Goal: Task Accomplishment & Management: Manage account settings

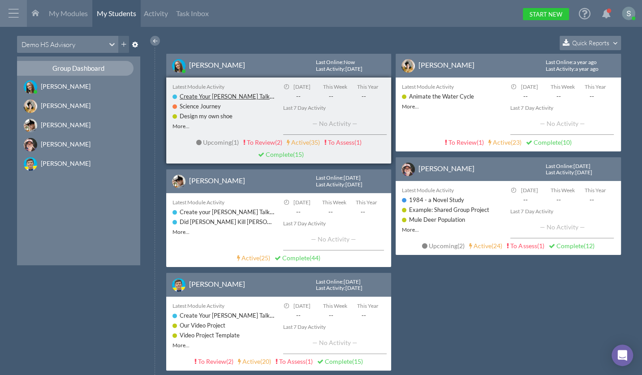
click at [218, 96] on link "Create Your [PERSON_NAME] Talk-----" at bounding box center [230, 96] width 101 height 8
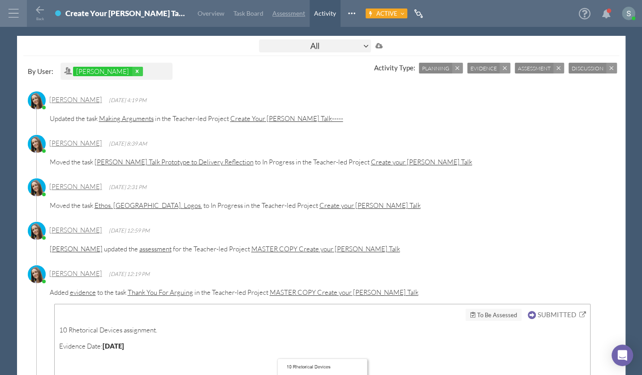
click at [272, 16] on span "Assessment" at bounding box center [288, 13] width 33 height 8
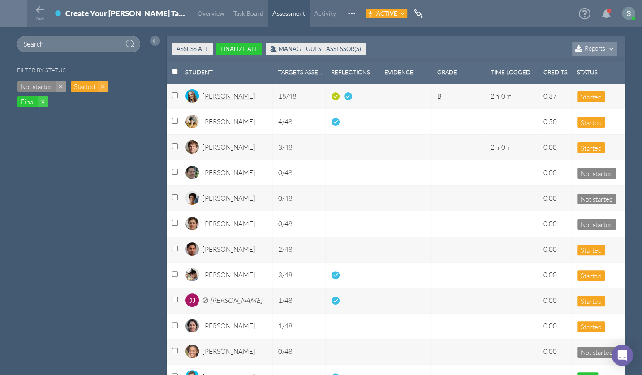
click at [219, 95] on div "[PERSON_NAME]" at bounding box center [229, 98] width 53 height 15
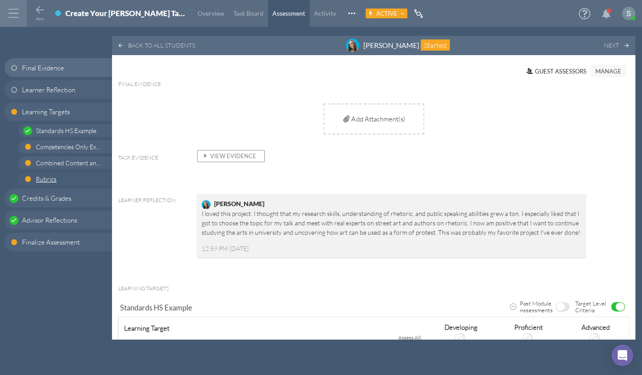
click at [57, 174] on span "Rubrics" at bounding box center [68, 178] width 65 height 9
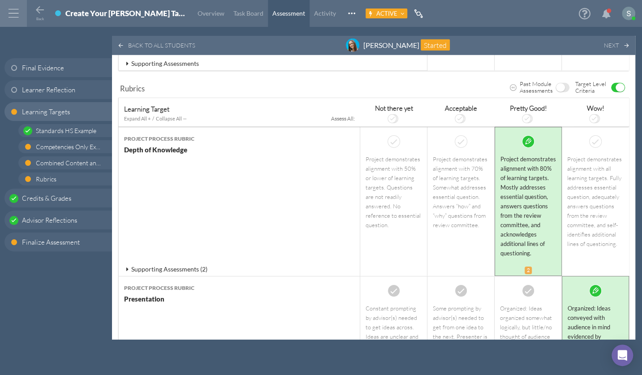
click at [616, 83] on span "ON" at bounding box center [620, 87] width 9 height 9
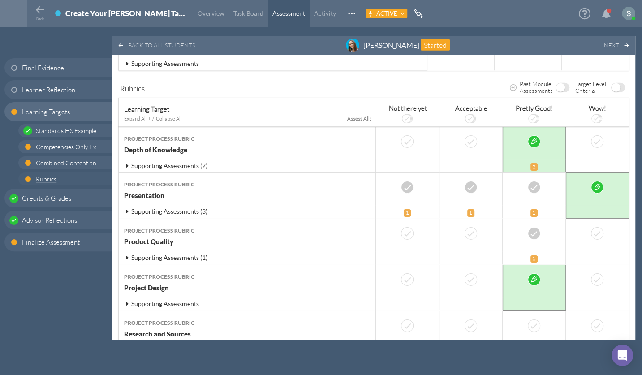
click at [67, 176] on span "Rubrics" at bounding box center [68, 178] width 65 height 9
click at [612, 83] on span "OFF" at bounding box center [616, 87] width 9 height 9
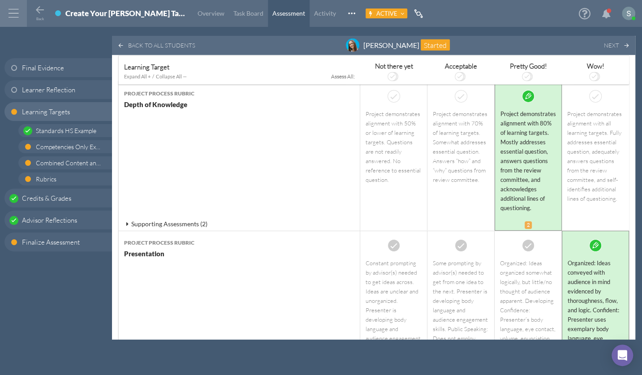
scroll to position [1553, 0]
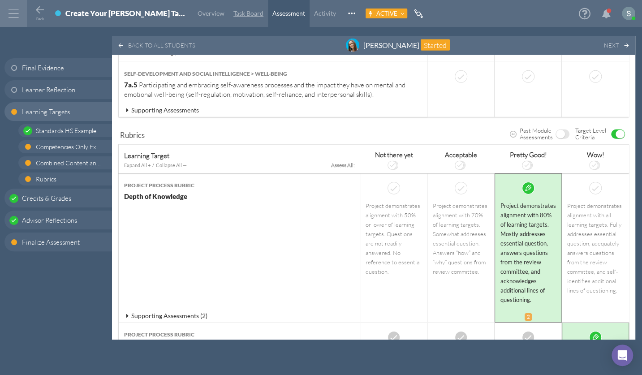
click at [234, 15] on span "Task Board" at bounding box center [249, 13] width 30 height 8
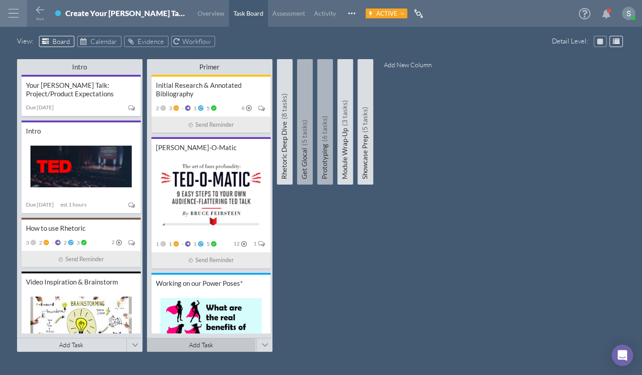
click at [205, 342] on span "Add Task" at bounding box center [201, 345] width 24 height 8
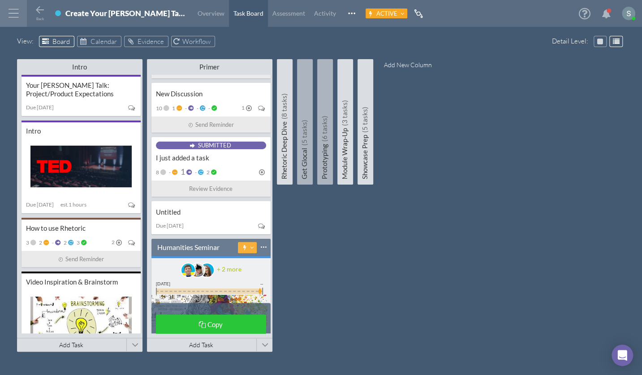
scroll to position [565, 0]
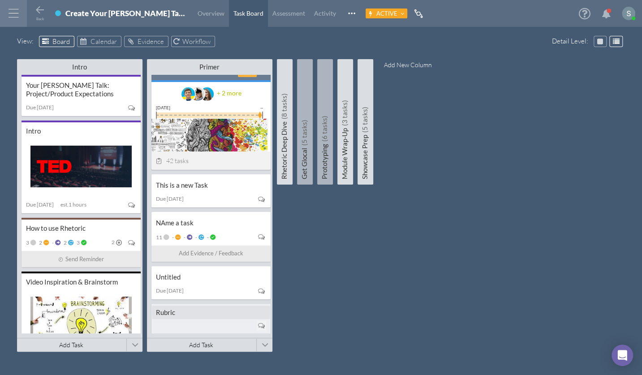
type input "Rubric"
click at [195, 313] on div "Rubric" at bounding box center [211, 315] width 110 height 9
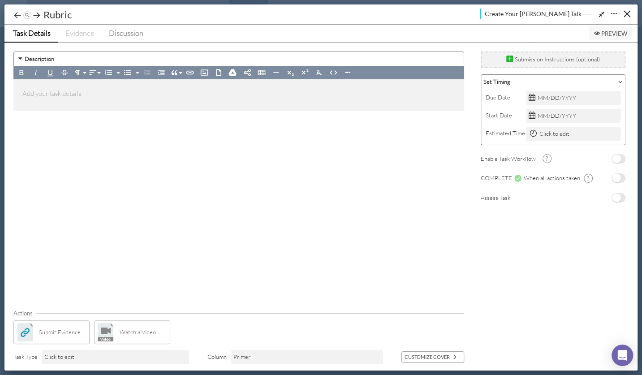
click at [621, 196] on span "No" at bounding box center [616, 198] width 9 height 9
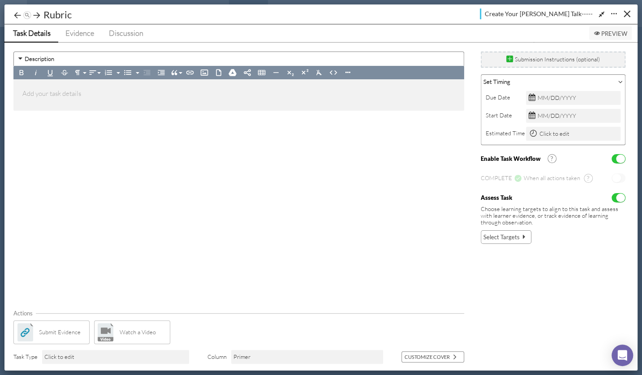
click at [507, 234] on span "Select Targets" at bounding box center [502, 237] width 36 height 9
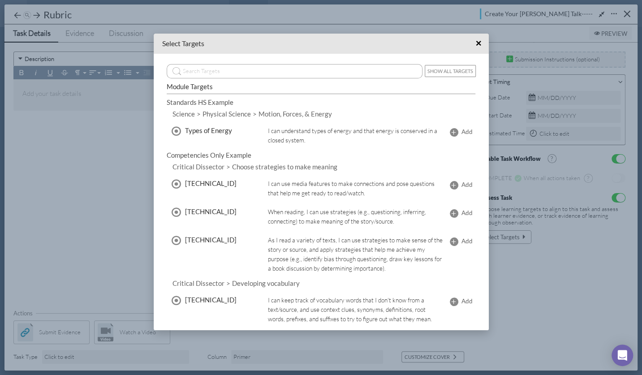
click at [451, 70] on button "Show All Targets" at bounding box center [450, 71] width 51 height 12
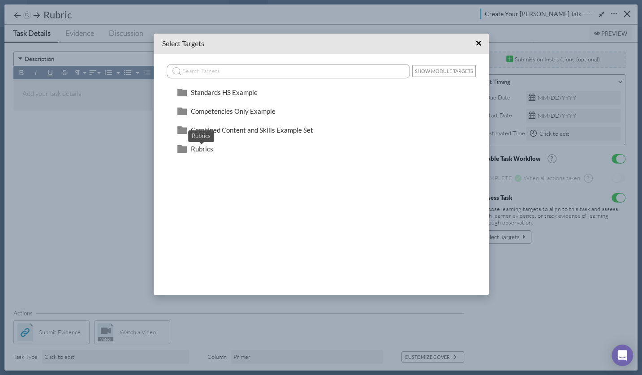
click at [206, 149] on span "Rubrics" at bounding box center [202, 149] width 22 height 8
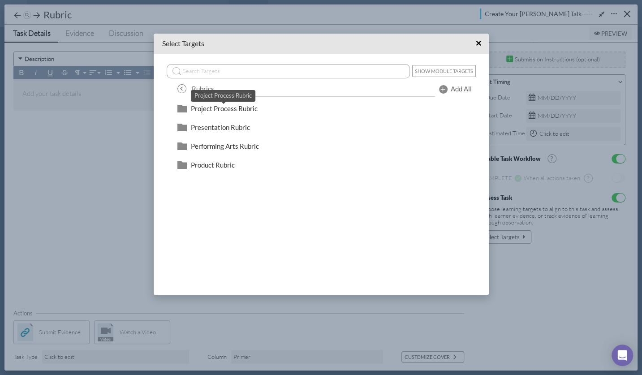
click at [242, 106] on span "Project Process Rubric" at bounding box center [224, 108] width 67 height 8
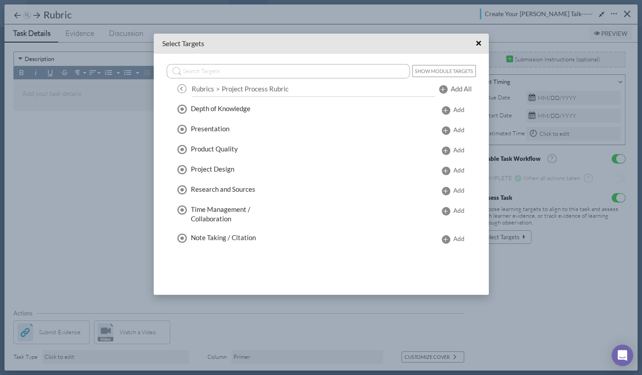
click at [466, 88] on span "Add All" at bounding box center [461, 88] width 21 height 9
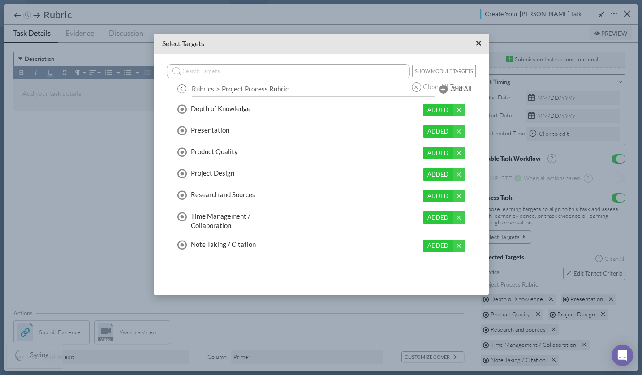
click at [477, 43] on span "×" at bounding box center [479, 43] width 6 height 11
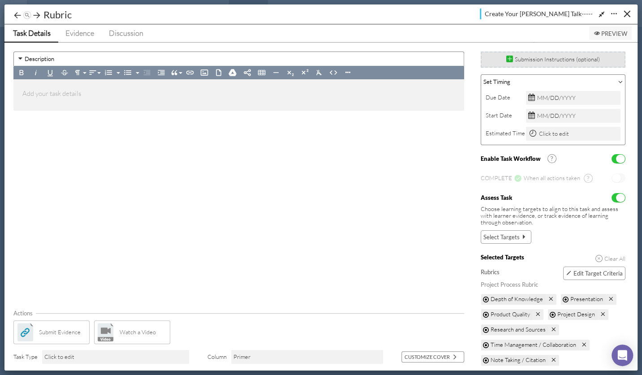
click at [532, 57] on div "Submission Instructions (optional)" at bounding box center [553, 59] width 94 height 9
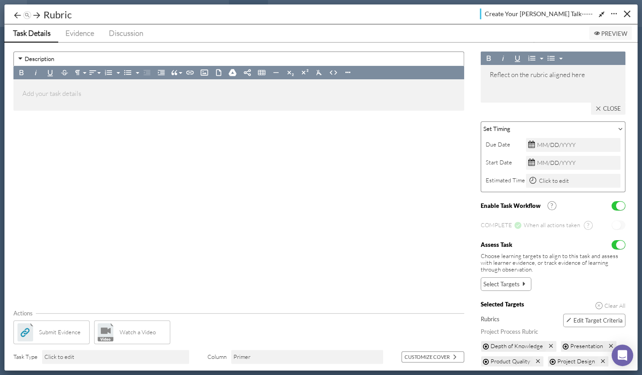
click at [606, 111] on button "Close" at bounding box center [608, 109] width 35 height 12
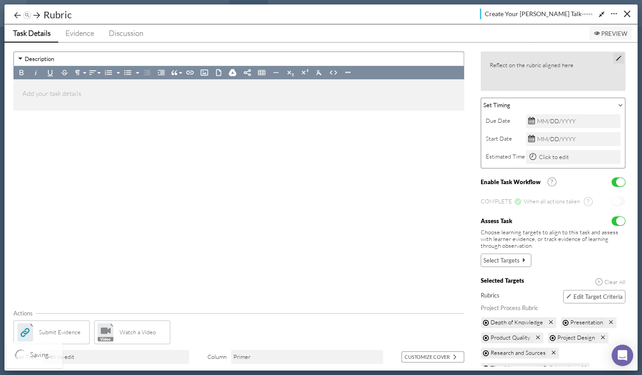
click at [607, 112] on div "Due Date MM/DD/YYYY Start Date MM/DD/YYYY Estimated Time Click to edit" at bounding box center [553, 138] width 144 height 52
click at [82, 35] on span "Evidence" at bounding box center [79, 32] width 29 height 9
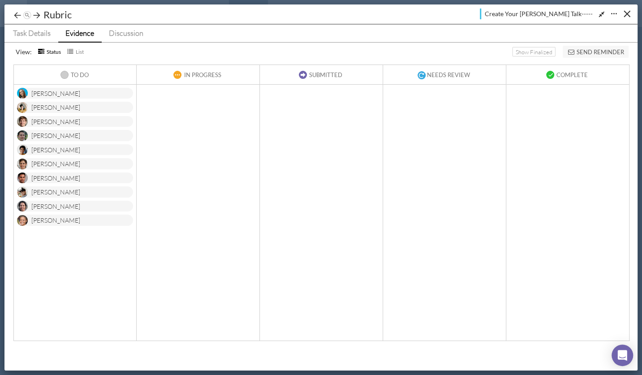
click at [79, 93] on div "[PERSON_NAME]" at bounding box center [75, 93] width 116 height 11
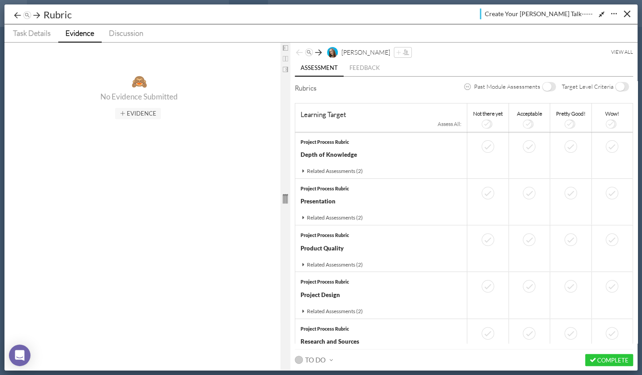
click at [282, 174] on div at bounding box center [286, 198] width 10 height 249
click at [618, 84] on span "OFF" at bounding box center [620, 86] width 9 height 9
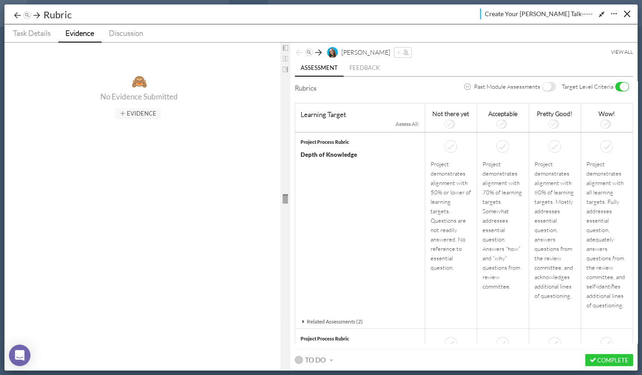
click at [622, 86] on span "ON" at bounding box center [624, 86] width 9 height 9
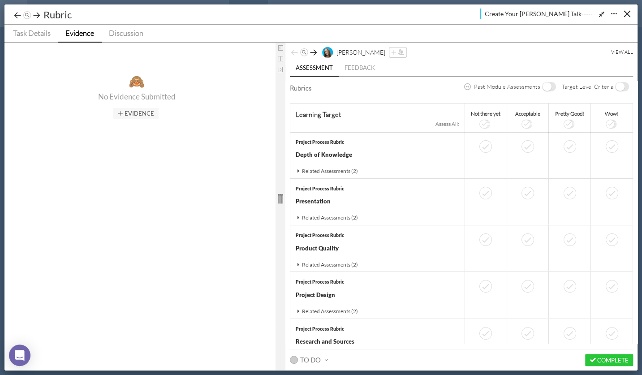
click at [281, 182] on div at bounding box center [281, 198] width 10 height 249
click at [53, 13] on div "Rubric" at bounding box center [57, 15] width 33 height 14
type input "Reflect on the Rubric"
click at [619, 86] on span "OFF" at bounding box center [620, 86] width 9 height 9
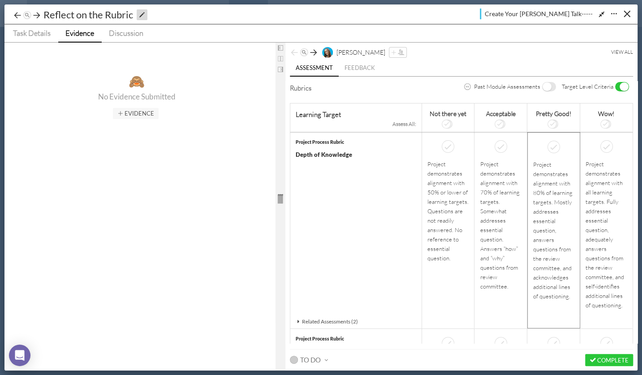
click at [543, 162] on div "Project demonstrates alignment with 80% of learning targets. Mostly addresses e…" at bounding box center [553, 230] width 41 height 141
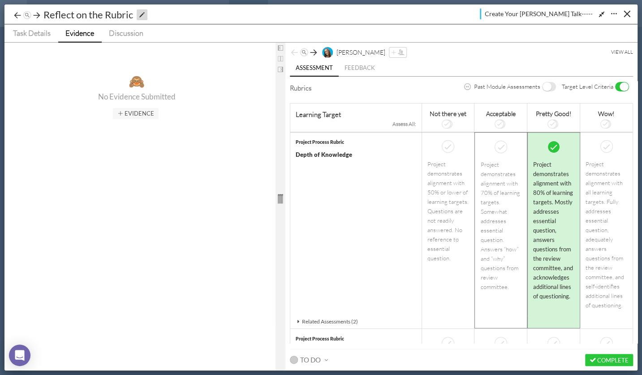
click at [493, 219] on div "Project demonstrates alignment with 70% of learning targets. Somewhat addresses…" at bounding box center [500, 226] width 41 height 132
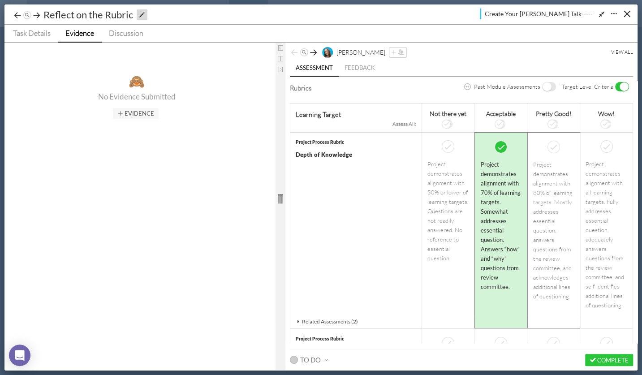
click at [567, 204] on div "Project demonstrates alignment with 80% of learning targets. Mostly addresses e…" at bounding box center [553, 230] width 41 height 141
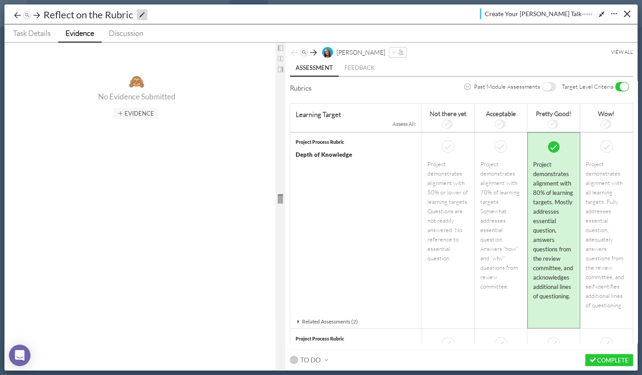
click at [621, 85] on span "ON" at bounding box center [624, 86] width 9 height 9
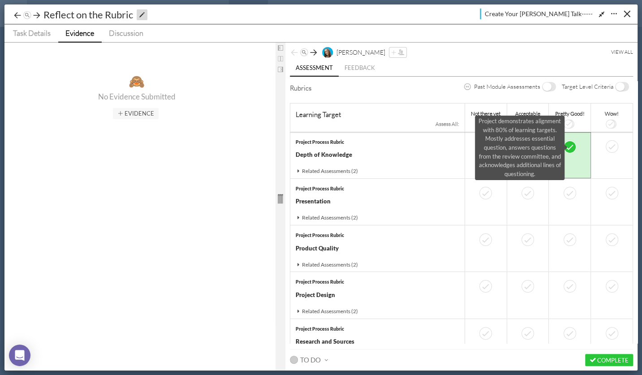
click at [587, 157] on td "Project demonstrates alignment with 80% of learning targets. Mostly addresses e…" at bounding box center [570, 148] width 42 height 33
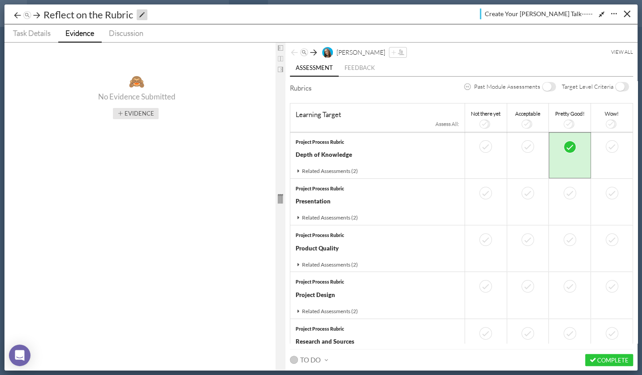
click at [134, 114] on button "Evidence" at bounding box center [136, 113] width 46 height 11
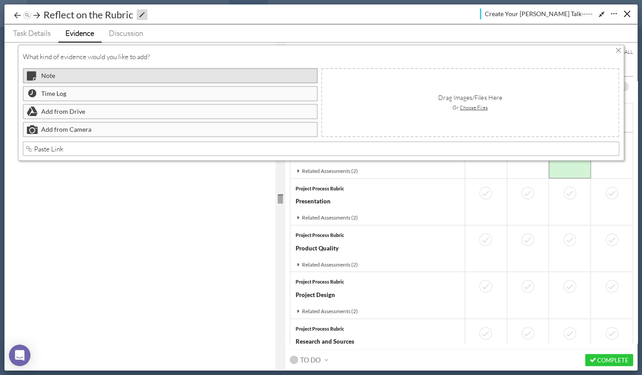
click at [112, 69] on div "Note" at bounding box center [170, 75] width 295 height 15
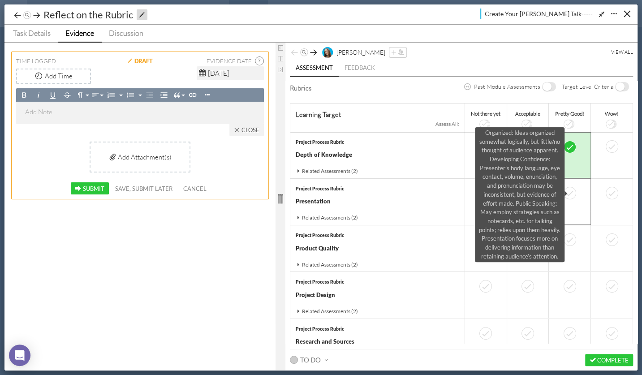
click at [576, 196] on div at bounding box center [570, 193] width 13 height 13
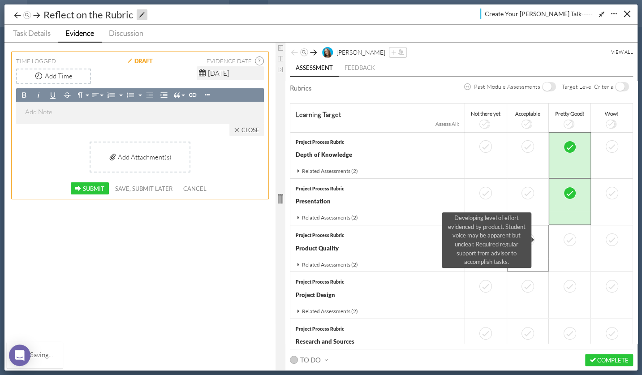
click at [549, 250] on td "Developing level of effort evidenced by product. Student voice may be apparent …" at bounding box center [528, 242] width 42 height 34
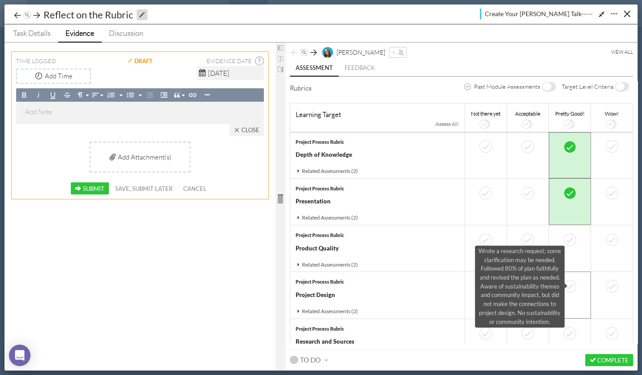
click at [591, 292] on td "Wrote a research request; some clarification may be needed. Followed 80% of pla…" at bounding box center [570, 289] width 42 height 34
click at [576, 283] on div at bounding box center [570, 286] width 13 height 13
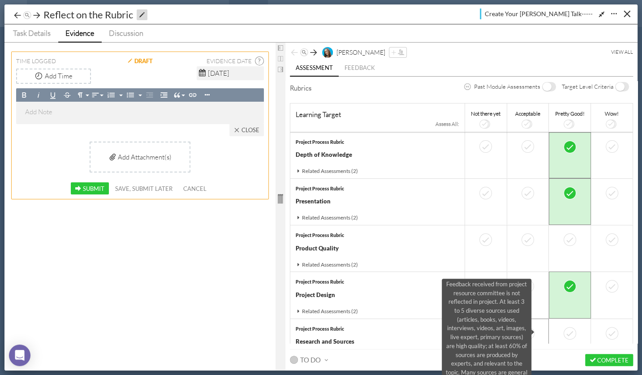
click at [535, 328] on div at bounding box center [528, 333] width 13 height 13
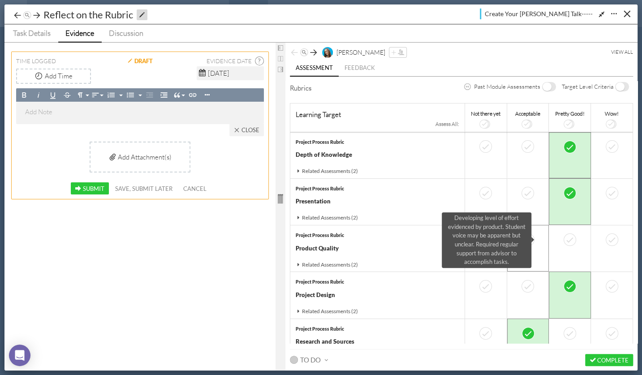
click at [535, 242] on div at bounding box center [528, 240] width 13 height 13
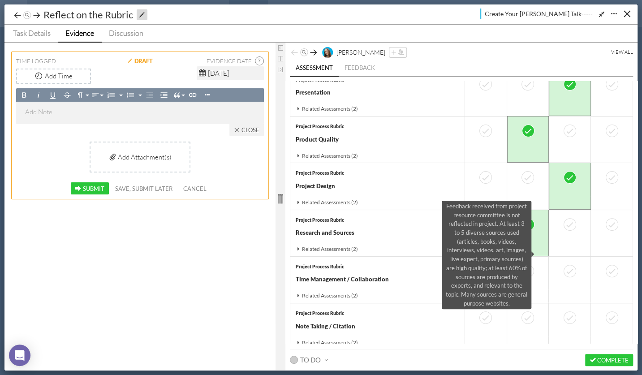
scroll to position [140, 0]
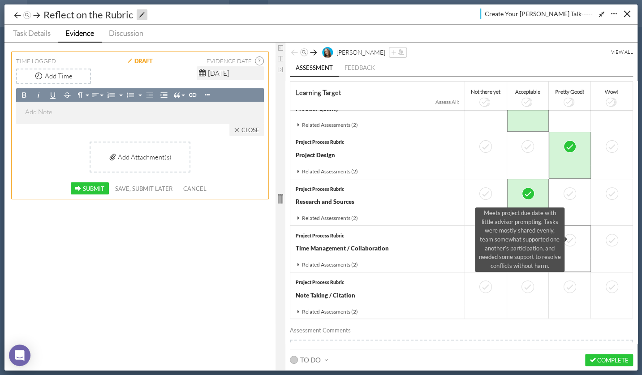
click at [576, 236] on div at bounding box center [570, 240] width 13 height 13
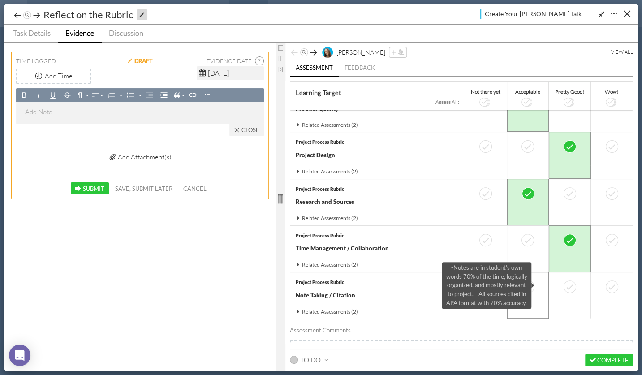
click at [535, 282] on div at bounding box center [528, 287] width 13 height 13
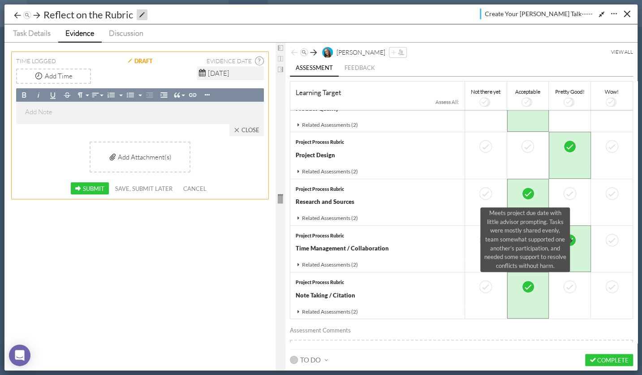
scroll to position [0, 0]
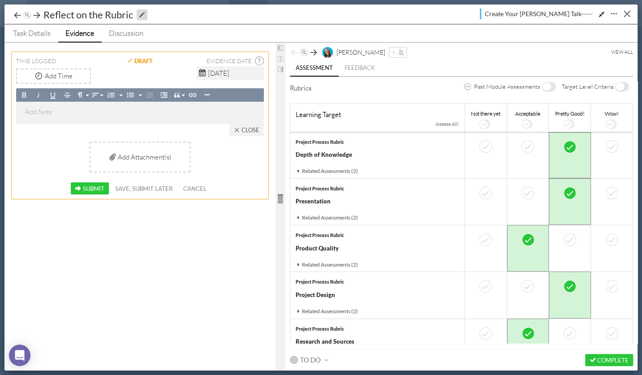
click at [626, 13] on button "Close" at bounding box center [627, 14] width 14 height 14
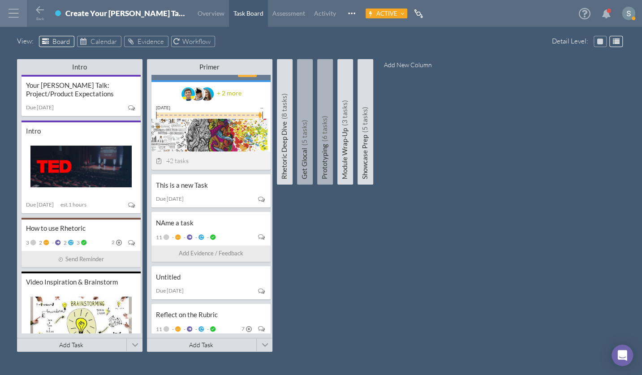
click at [13, 17] on div at bounding box center [13, 13] width 27 height 27
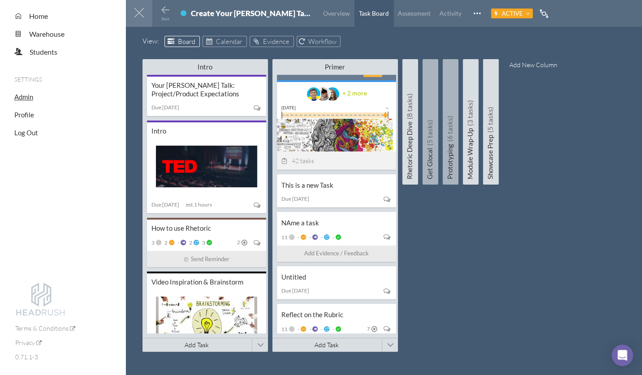
click at [24, 95] on span "Admin" at bounding box center [23, 97] width 19 height 8
select select "20"
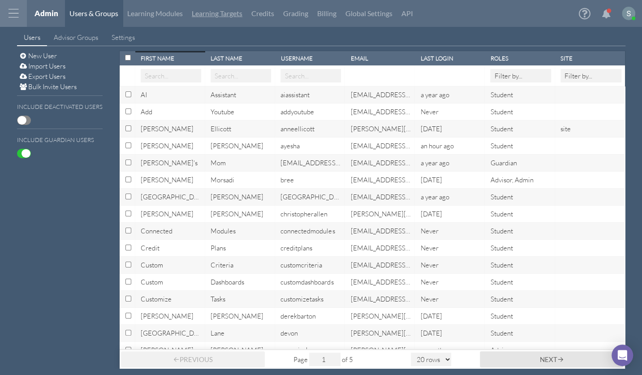
click at [229, 13] on link "Learning Targets" at bounding box center [217, 13] width 60 height 27
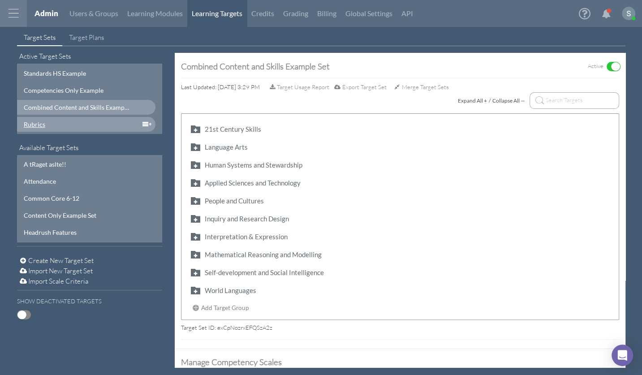
click at [48, 126] on div "Rubrics" at bounding box center [77, 124] width 106 height 9
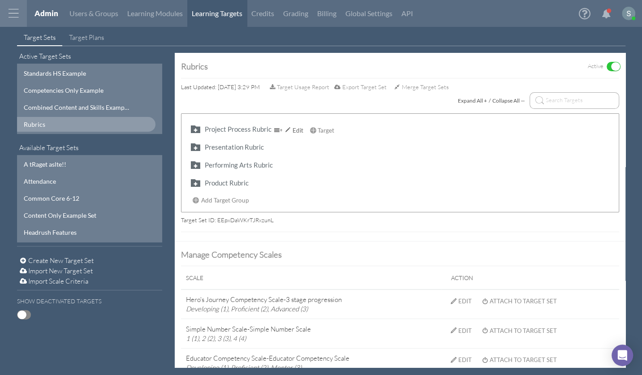
click at [196, 129] on button "button" at bounding box center [195, 129] width 14 height 10
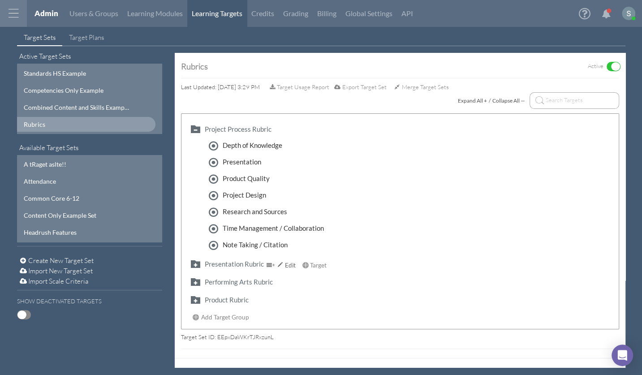
click at [194, 265] on button "button" at bounding box center [195, 264] width 14 height 10
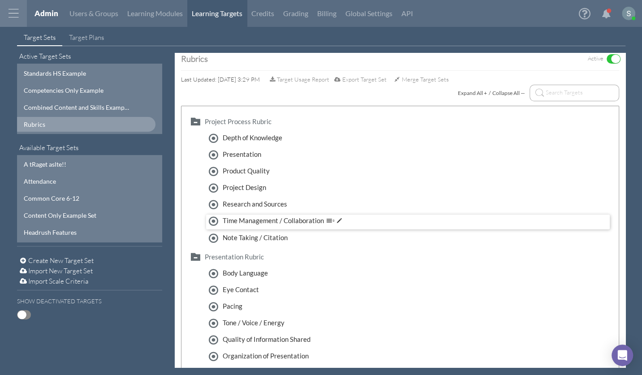
scroll to position [4, 0]
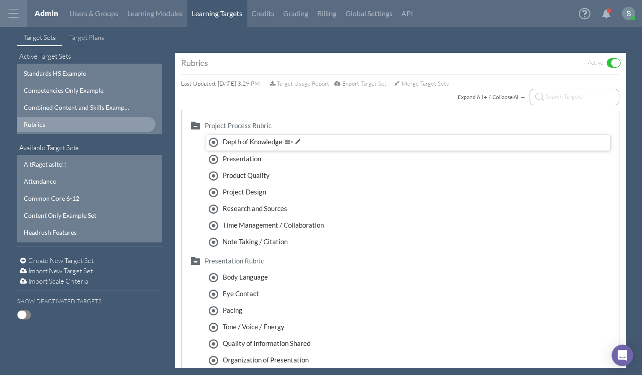
click at [254, 145] on div "Depth of Knowledge" at bounding box center [265, 142] width 85 height 10
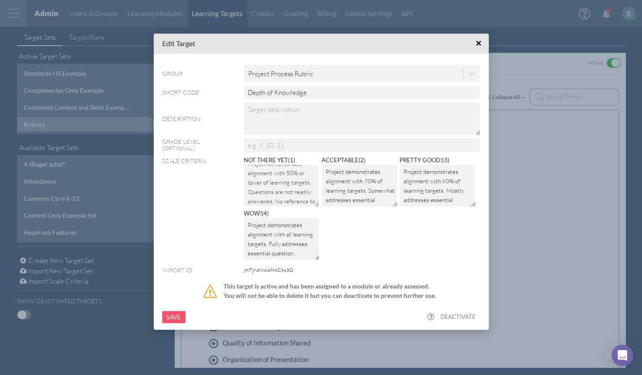
scroll to position [18, 0]
drag, startPoint x: 245, startPoint y: 170, endPoint x: 317, endPoint y: 212, distance: 83.5
click at [317, 212] on div "Not there yet ( 1 ) Project demonstrates alignment with 50% or lower of learnin…" at bounding box center [362, 209] width 236 height 107
drag, startPoint x: 325, startPoint y: 170, endPoint x: 363, endPoint y: 247, distance: 86.0
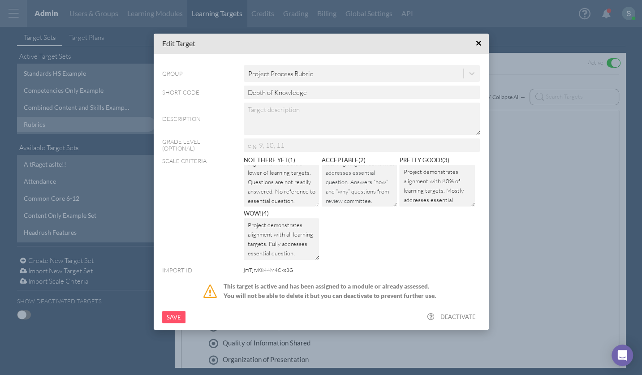
click at [363, 247] on div "Not there yet ( 1 ) Project demonstrates alignment with 50% or lower of learnin…" at bounding box center [362, 209] width 236 height 107
drag, startPoint x: 402, startPoint y: 171, endPoint x: 391, endPoint y: 238, distance: 67.6
click at [419, 235] on div "Not there yet ( 1 ) Project demonstrates alignment with 50% or lower of learnin…" at bounding box center [362, 209] width 236 height 107
click at [286, 226] on textarea "Project demonstrates alignment with all learning targets. Fully addresses essen…" at bounding box center [282, 239] width 76 height 42
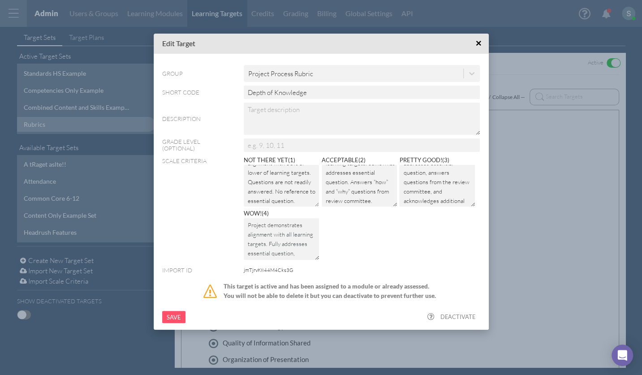
click at [286, 226] on textarea "Project demonstrates alignment with all learning targets. Fully addresses essen…" at bounding box center [282, 239] width 76 height 42
click at [481, 44] on span "×" at bounding box center [479, 43] width 6 height 11
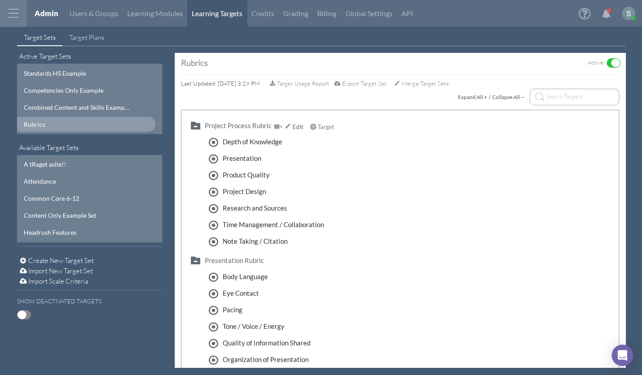
click at [194, 126] on button "button" at bounding box center [195, 125] width 14 height 10
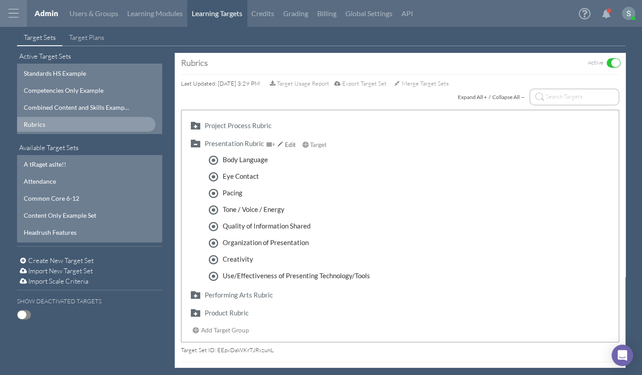
click at [196, 143] on button "button" at bounding box center [195, 143] width 14 height 10
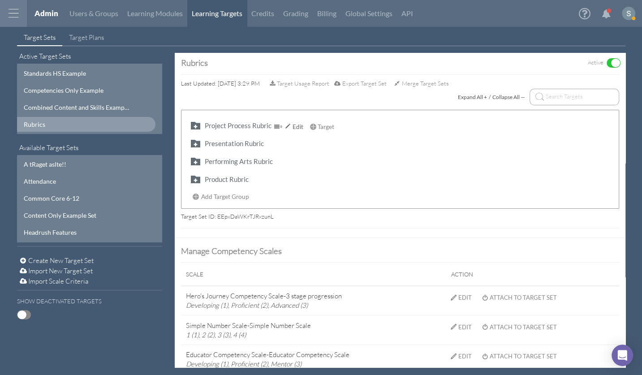
click at [194, 126] on button "button" at bounding box center [195, 125] width 14 height 10
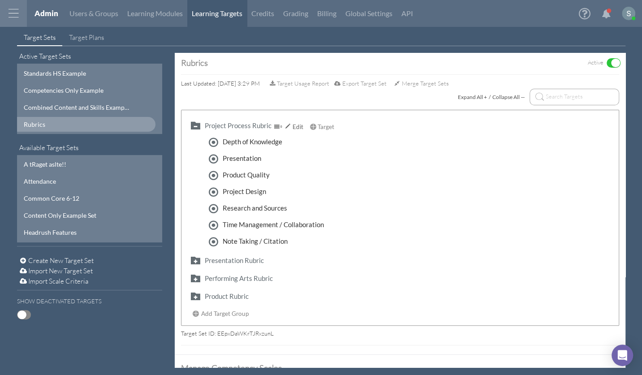
click at [194, 126] on button "button" at bounding box center [195, 125] width 14 height 10
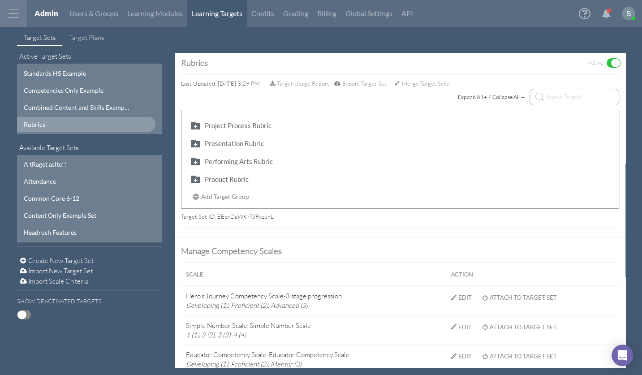
click at [73, 257] on span "Create New Target Set" at bounding box center [60, 260] width 65 height 9
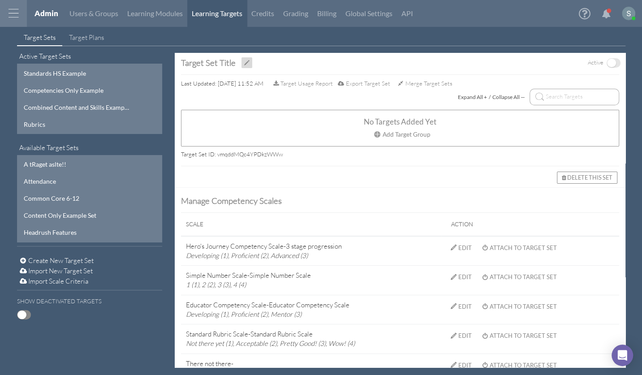
click at [212, 63] on div "Target Set Title" at bounding box center [208, 62] width 55 height 9
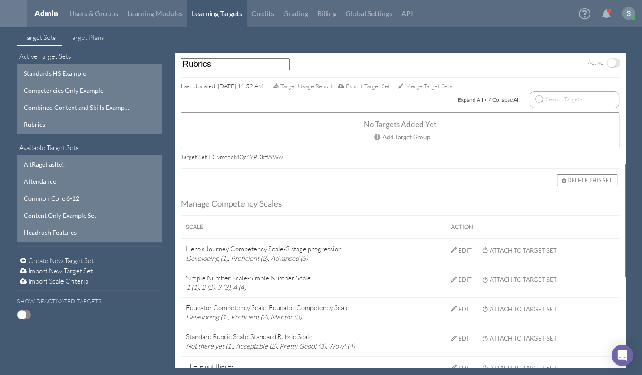
type input "Rubrics"
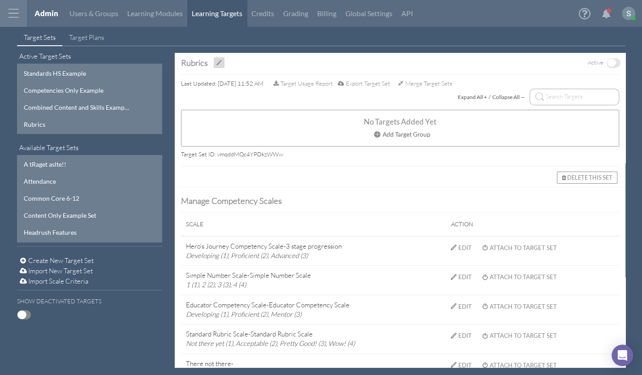
click at [405, 136] on span "Add Target Group" at bounding box center [407, 134] width 48 height 7
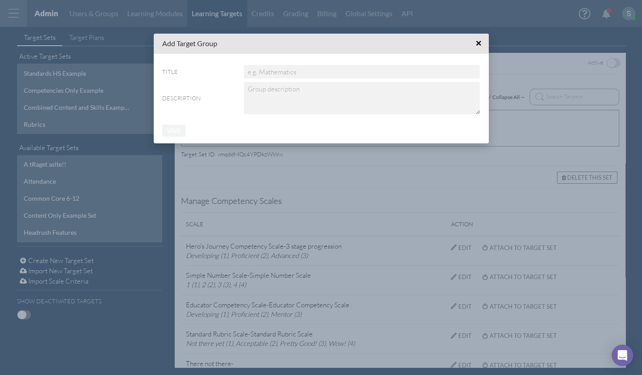
click at [306, 75] on input "Title" at bounding box center [362, 71] width 236 height 13
type input "Project Rubric"
click at [173, 130] on input "Save" at bounding box center [173, 131] width 23 height 12
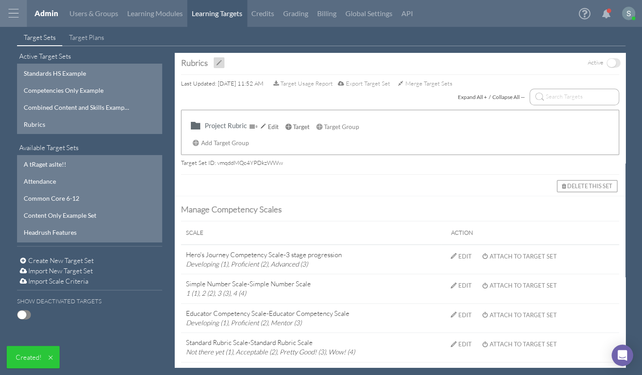
click at [299, 128] on span "Target" at bounding box center [301, 126] width 17 height 7
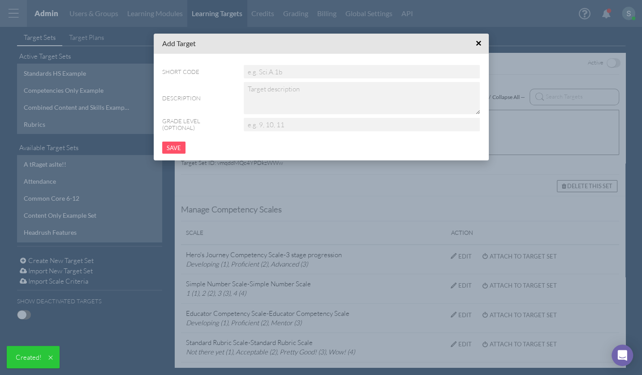
click at [296, 70] on input "Short Code" at bounding box center [362, 71] width 236 height 13
click at [475, 44] on button "×" at bounding box center [479, 44] width 14 height 14
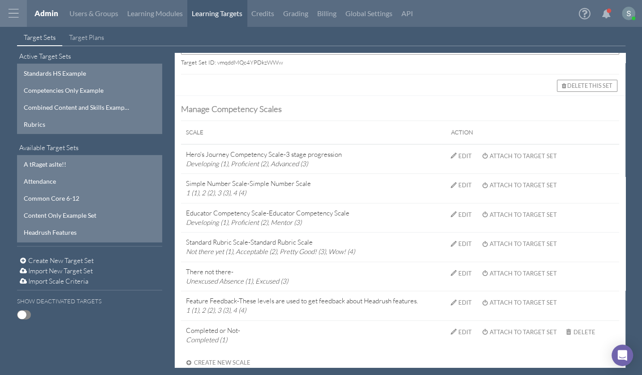
scroll to position [113, 0]
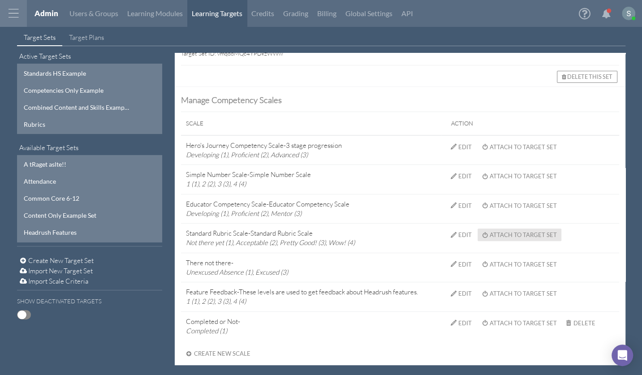
click at [528, 231] on div "Attach to Target Set" at bounding box center [523, 234] width 67 height 7
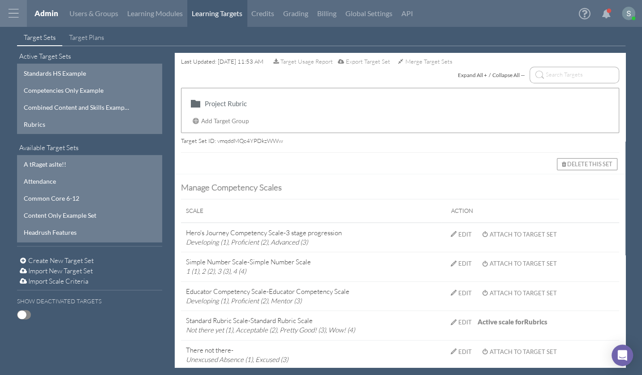
scroll to position [0, 0]
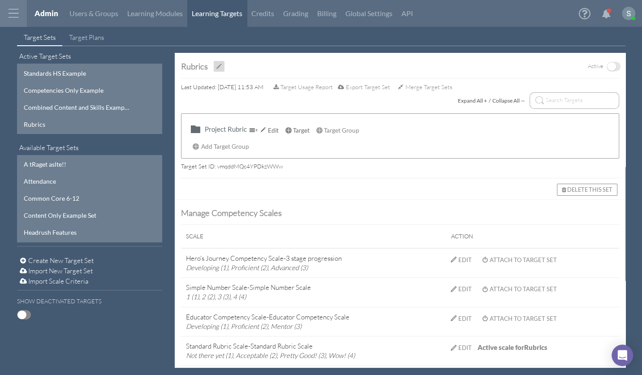
click at [296, 130] on span "Target" at bounding box center [301, 130] width 17 height 7
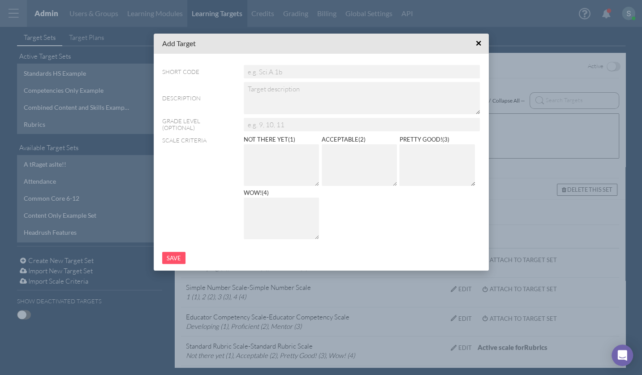
click at [280, 71] on input "Short Code" at bounding box center [362, 71] width 236 height 13
click at [360, 169] on textarea at bounding box center [360, 165] width 76 height 42
click at [479, 44] on span "×" at bounding box center [479, 43] width 6 height 11
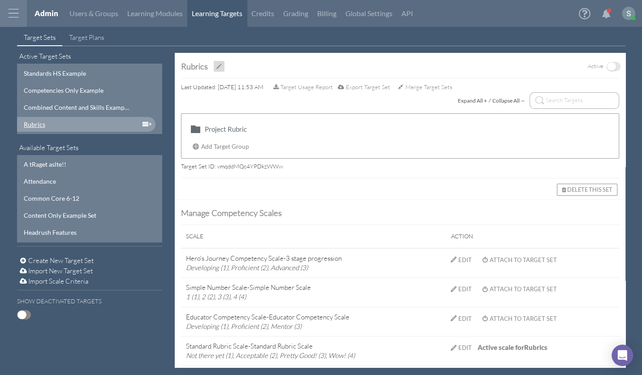
click at [35, 120] on div "Rubrics" at bounding box center [77, 124] width 106 height 9
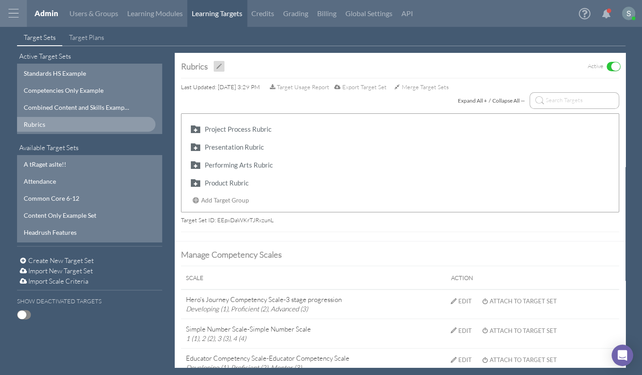
click at [375, 85] on span "Export Target Set" at bounding box center [364, 86] width 44 height 7
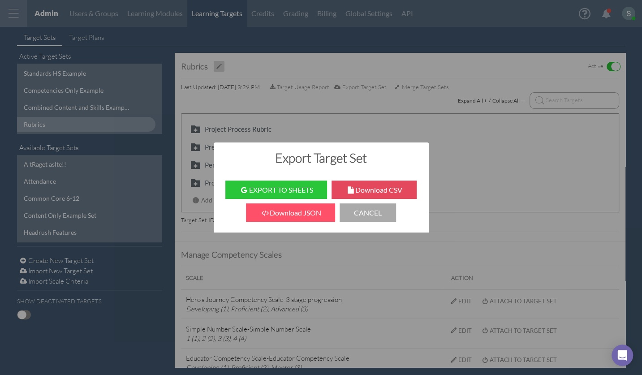
click at [375, 188] on button "Download CSV" at bounding box center [374, 190] width 85 height 18
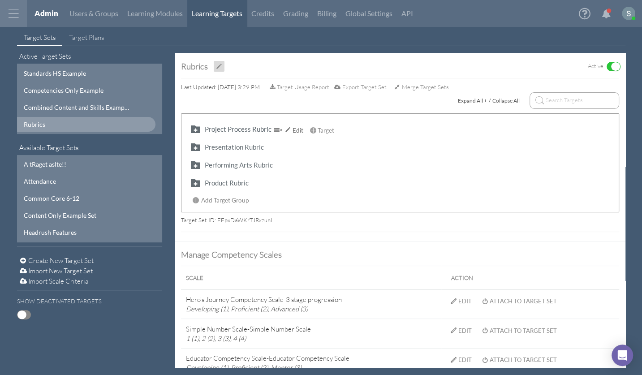
click at [193, 128] on button "button" at bounding box center [195, 129] width 14 height 10
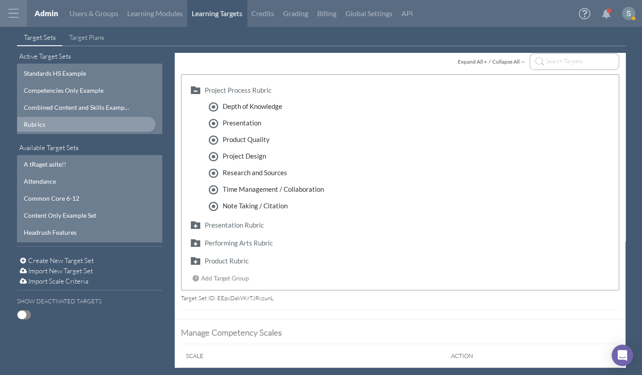
scroll to position [19, 0]
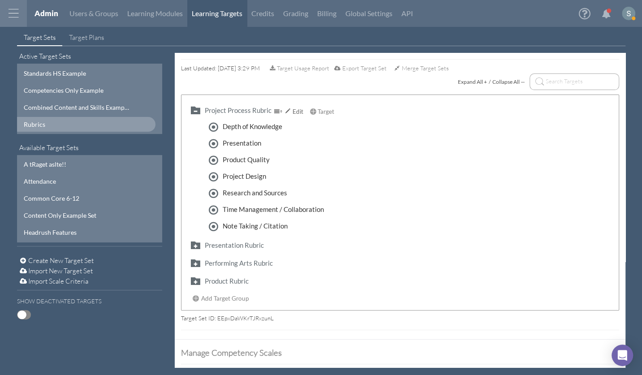
click at [199, 109] on button "button" at bounding box center [195, 110] width 14 height 10
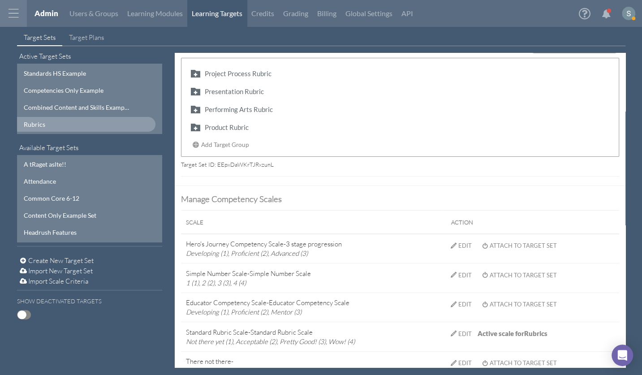
scroll to position [0, 0]
